Goal: Task Accomplishment & Management: Complete application form

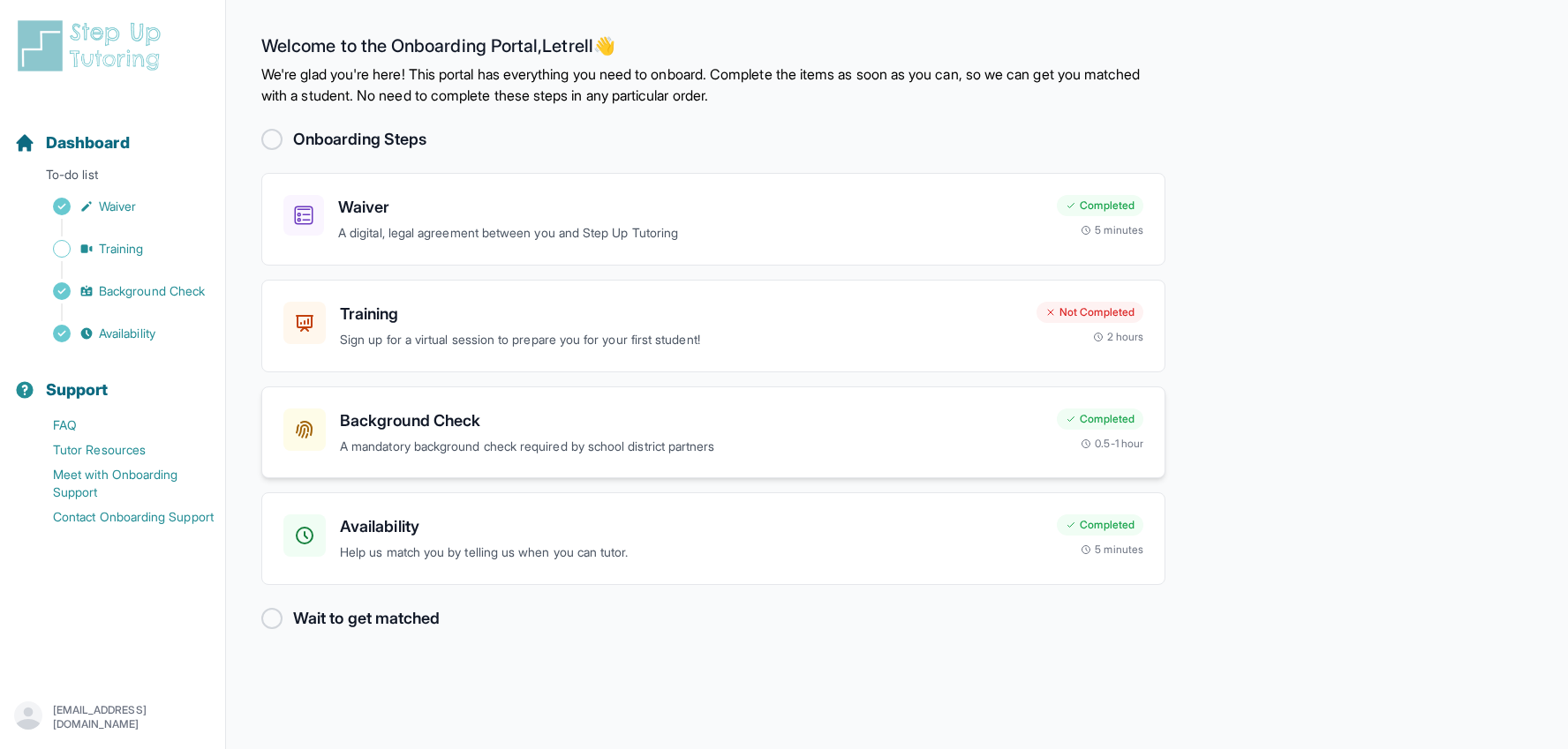
click at [635, 437] on p "A mandatory background check required by school district partners" at bounding box center [691, 447] width 703 height 21
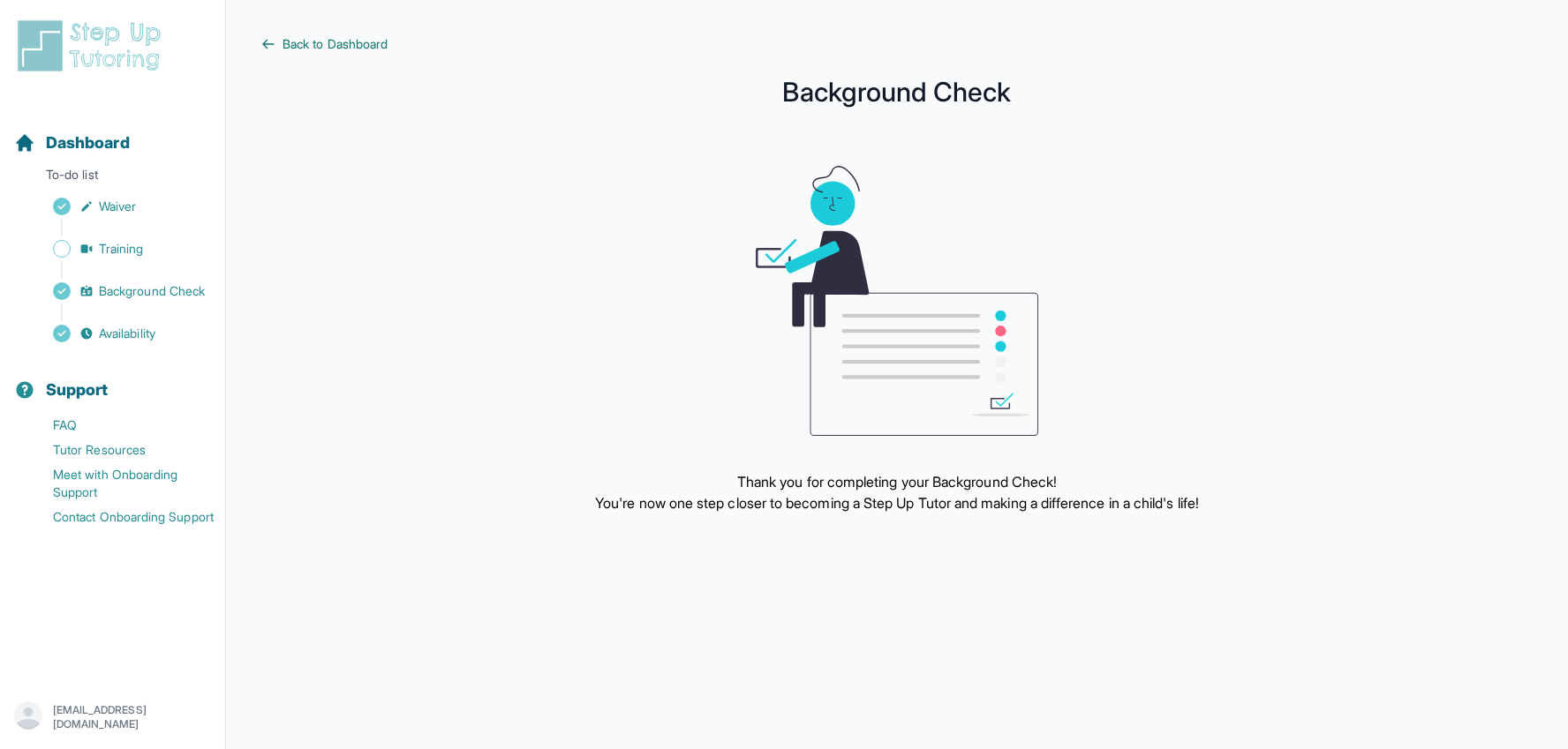
click at [352, 43] on span "Back to Dashboard" at bounding box center [335, 44] width 105 height 18
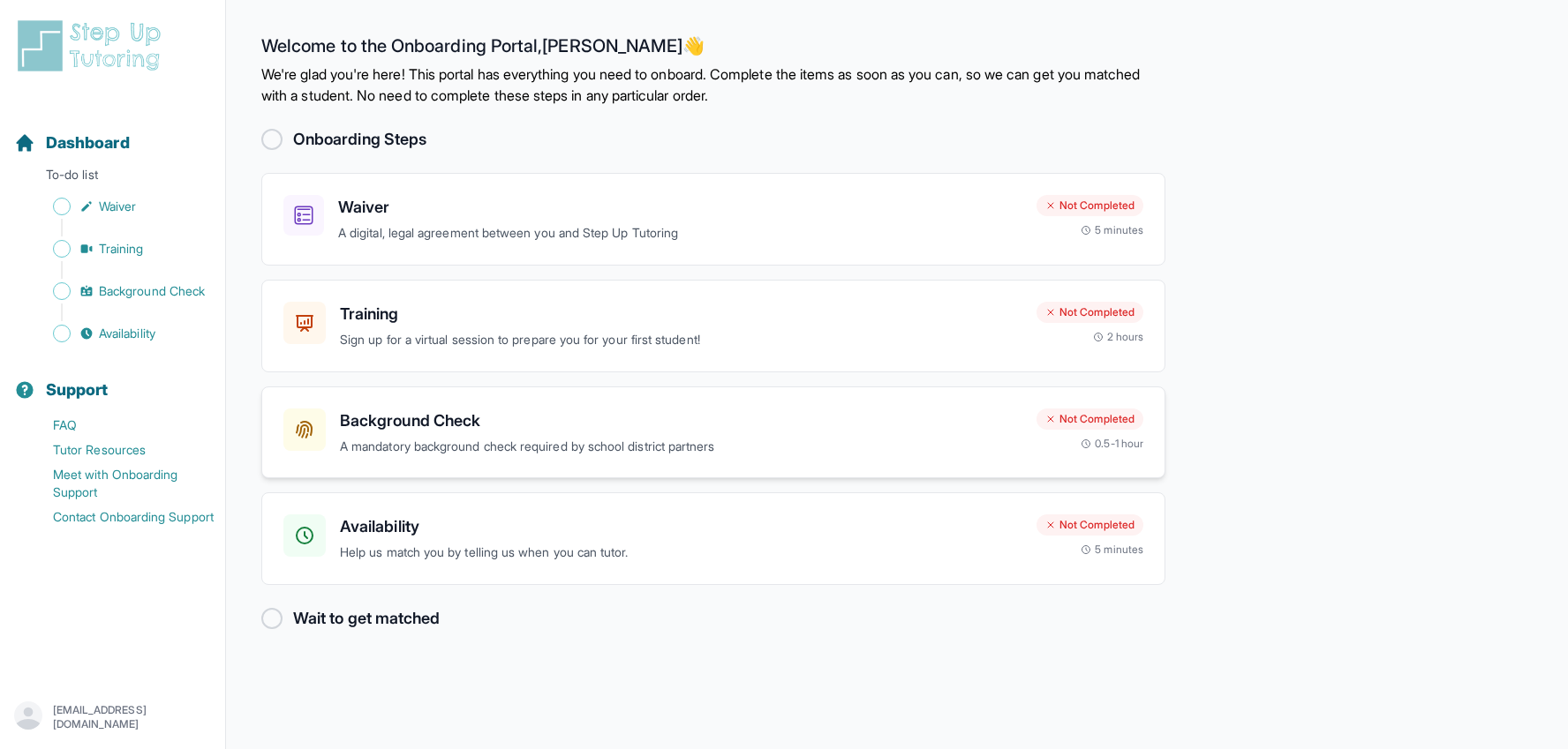
click at [683, 438] on p "A mandatory background check required by school district partners" at bounding box center [681, 447] width 683 height 21
